Goal: Complete application form

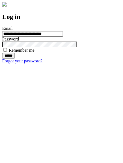
type input "**********"
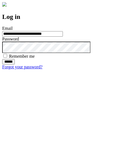
click at [15, 64] on input "******" at bounding box center [8, 61] width 13 height 5
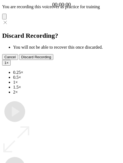
type input "**********"
